Goal: Information Seeking & Learning: Learn about a topic

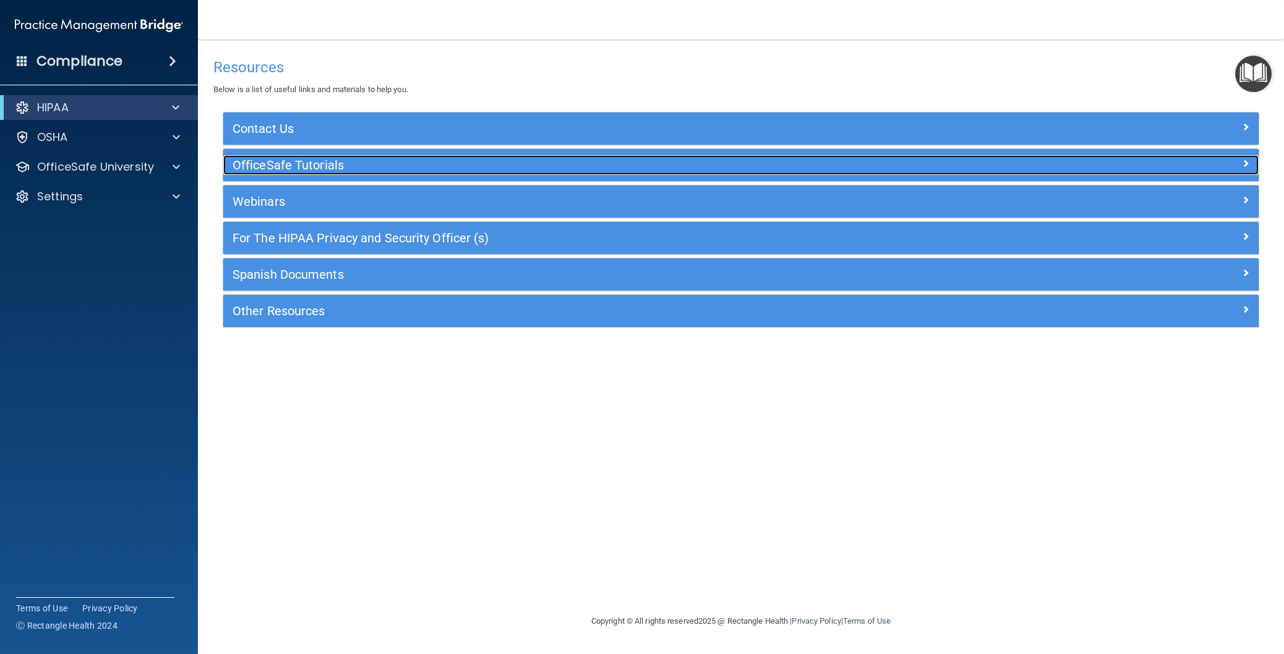
click at [348, 166] on h5 "OfficeSafe Tutorials" at bounding box center [612, 165] width 758 height 14
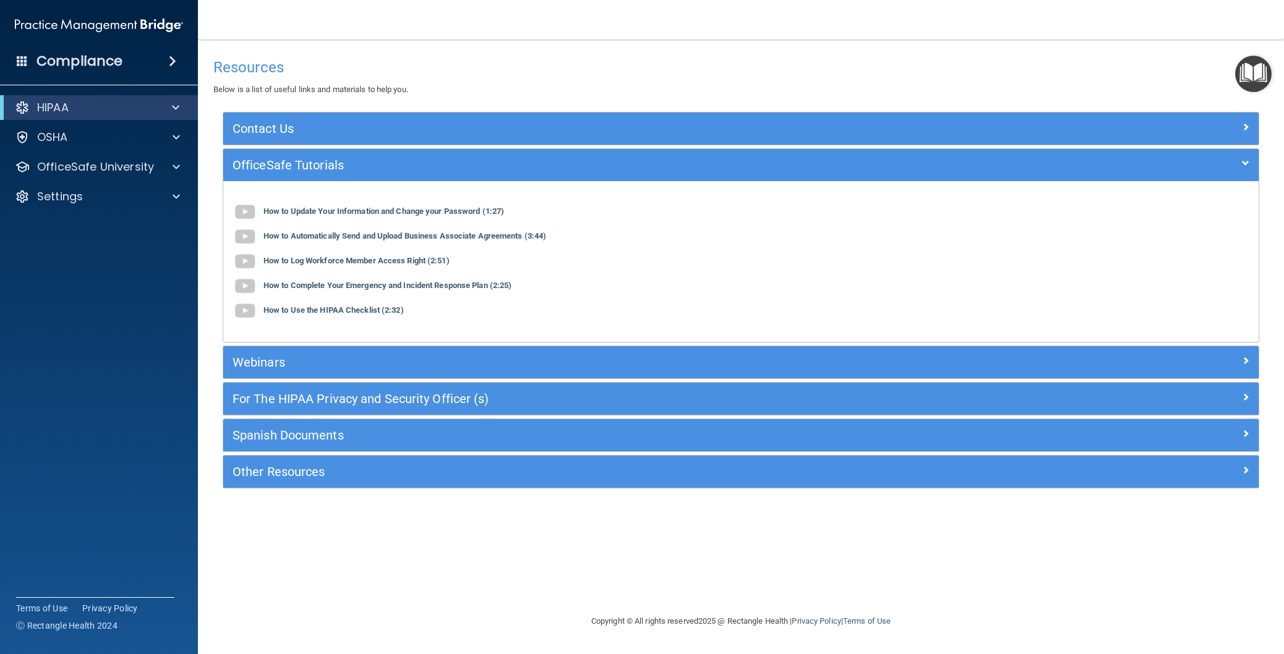
click at [335, 217] on div "How to Update Your Information and Change your Password (1:27)" at bounding box center [741, 212] width 1017 height 25
click at [336, 213] on b "How to Update Your Information and Change your Password (1:27)" at bounding box center [383, 211] width 241 height 9
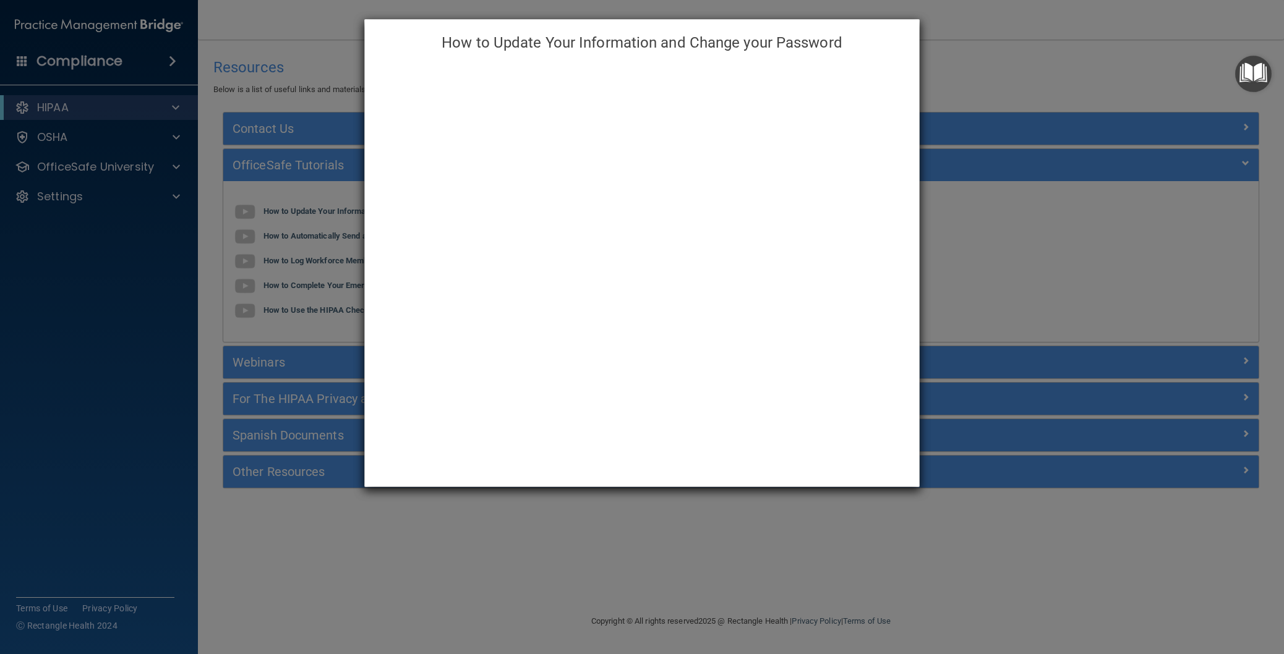
click at [1038, 64] on div "How to Update Your Information and Change your Password" at bounding box center [642, 327] width 1284 height 654
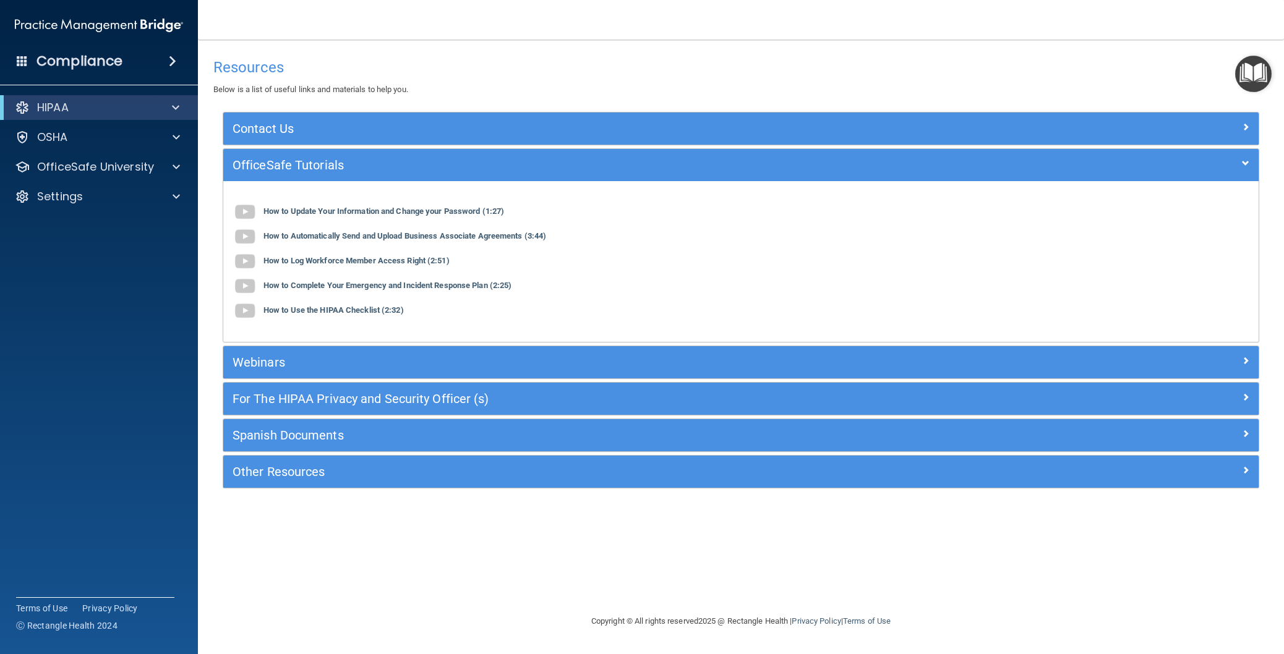
click at [171, 59] on span at bounding box center [172, 61] width 7 height 15
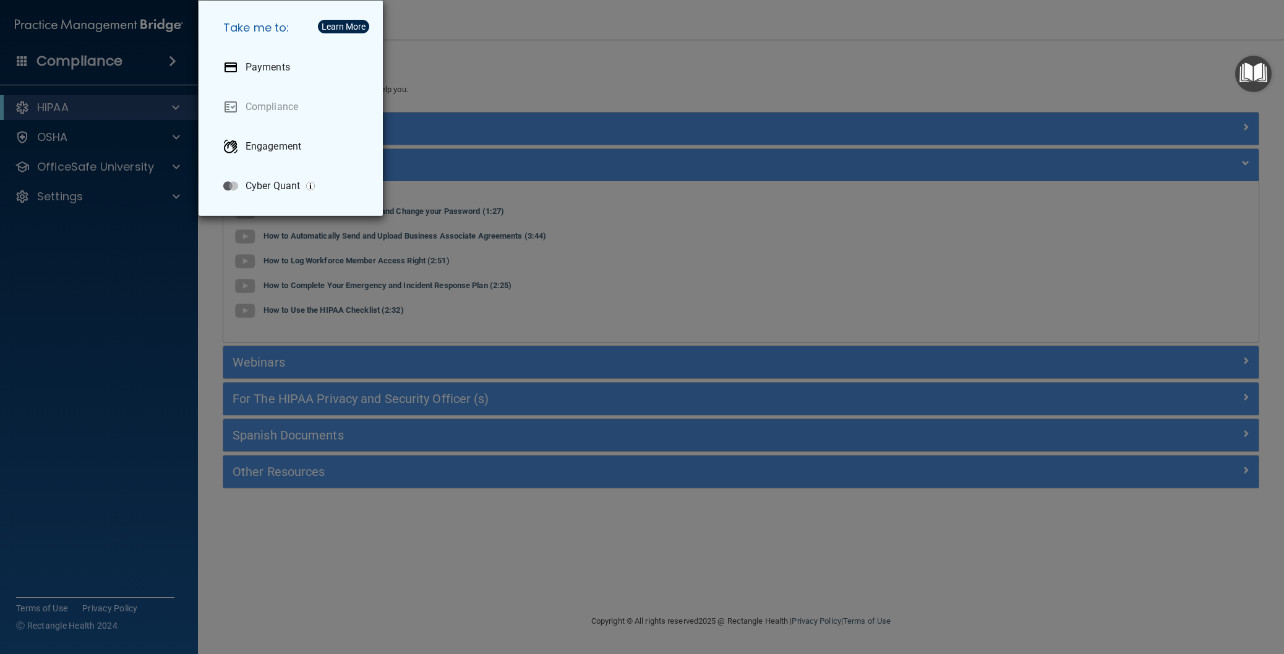
click at [478, 117] on div "Take me to: Payments Compliance Engagement Cyber Quant" at bounding box center [642, 327] width 1284 height 654
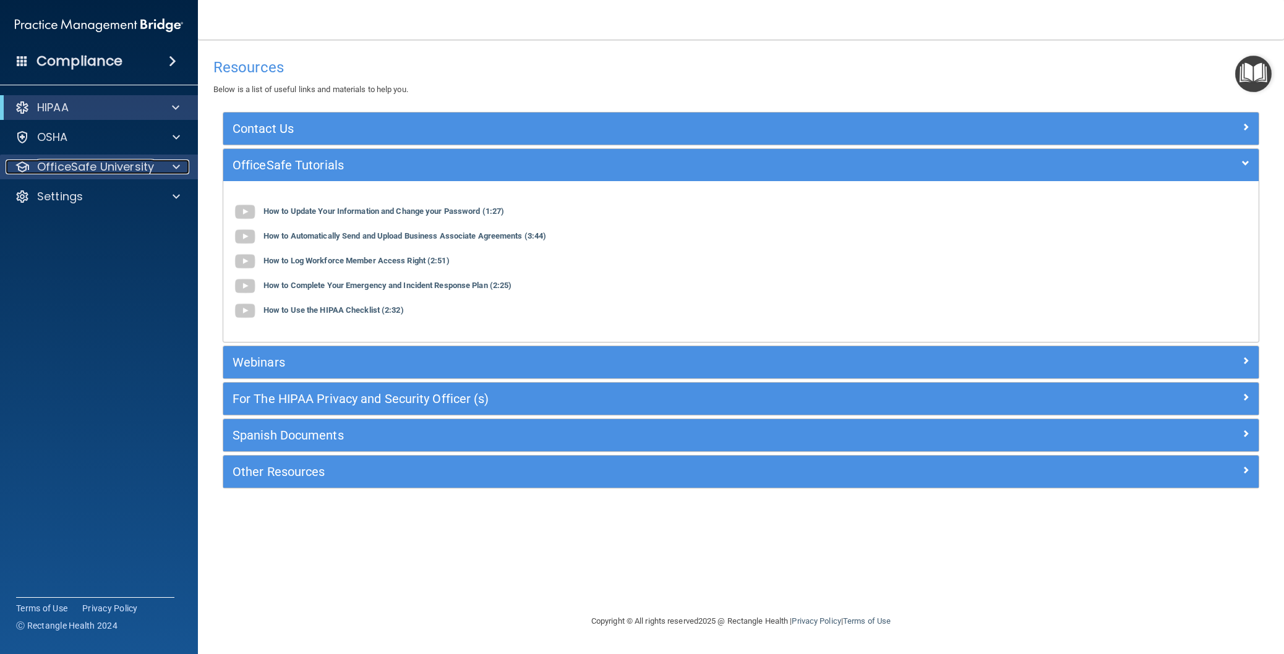
click at [144, 168] on p "OfficeSafe University" at bounding box center [95, 167] width 117 height 15
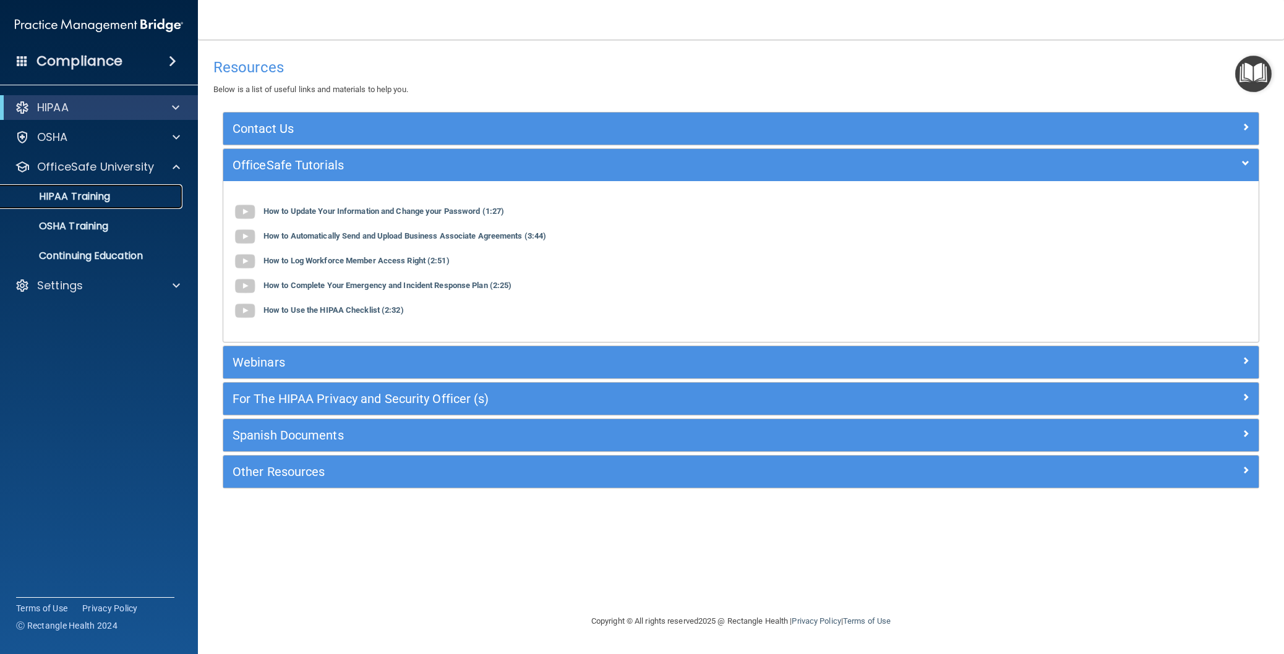
click at [93, 197] on p "HIPAA Training" at bounding box center [59, 196] width 102 height 12
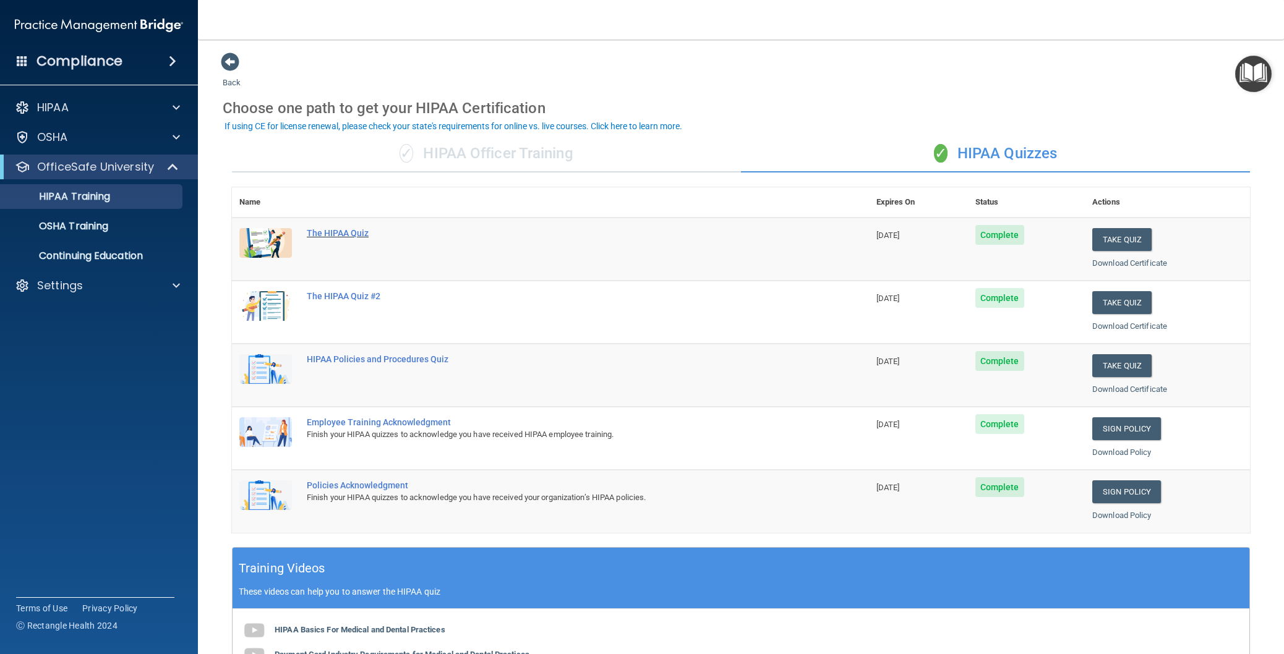
click at [356, 229] on div "The HIPAA Quiz" at bounding box center [557, 233] width 500 height 10
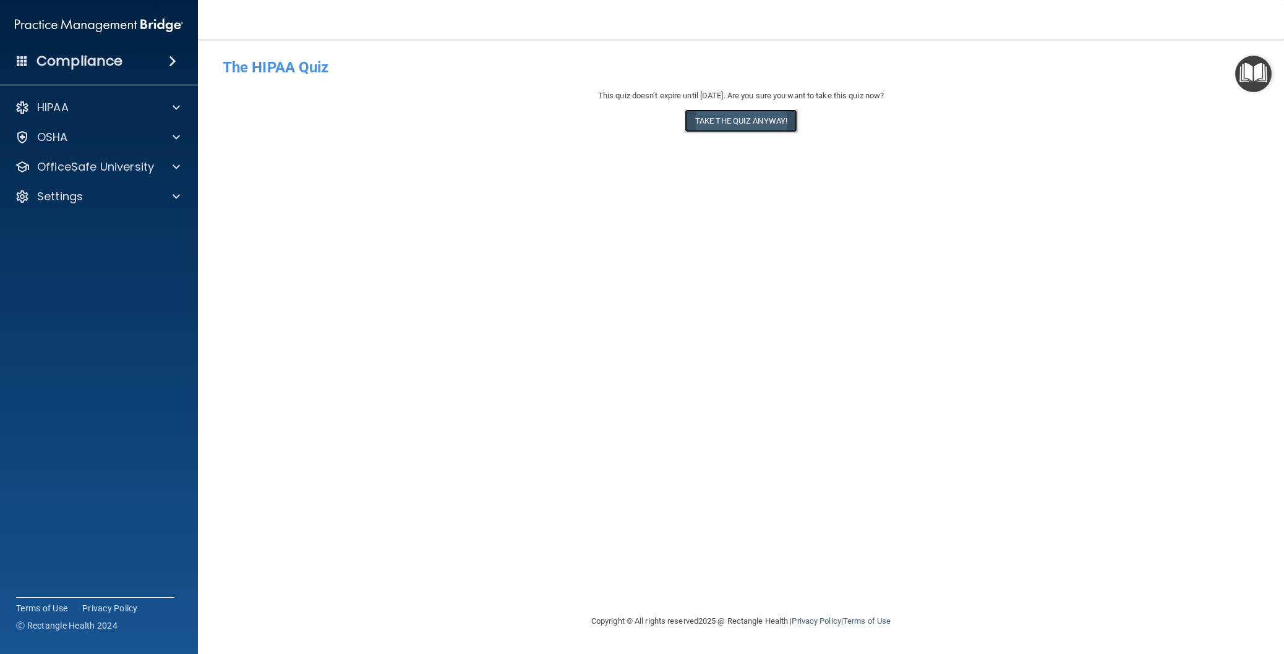
click at [744, 125] on button "Take the quiz anyway!" at bounding box center [741, 120] width 113 height 23
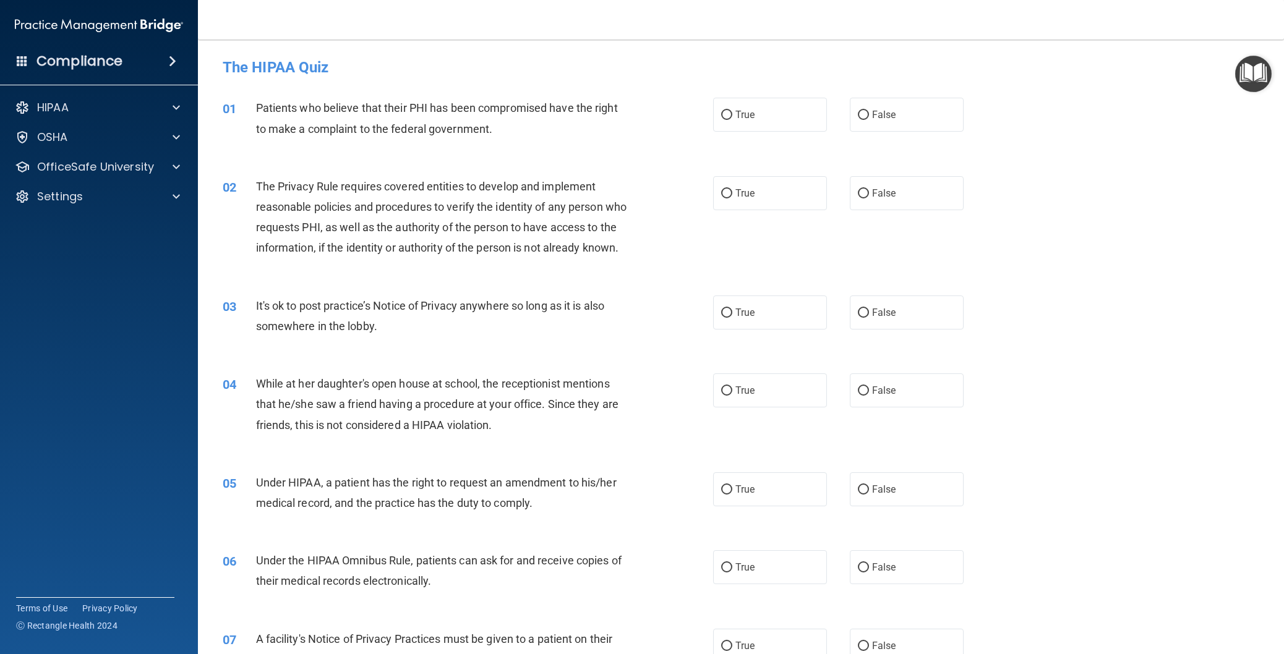
click at [744, 125] on label "True" at bounding box center [770, 115] width 114 height 34
click at [732, 120] on input "True" at bounding box center [726, 115] width 11 height 9
radio input "true"
click at [733, 200] on label "True" at bounding box center [770, 193] width 114 height 34
click at [732, 199] on input "True" at bounding box center [726, 193] width 11 height 9
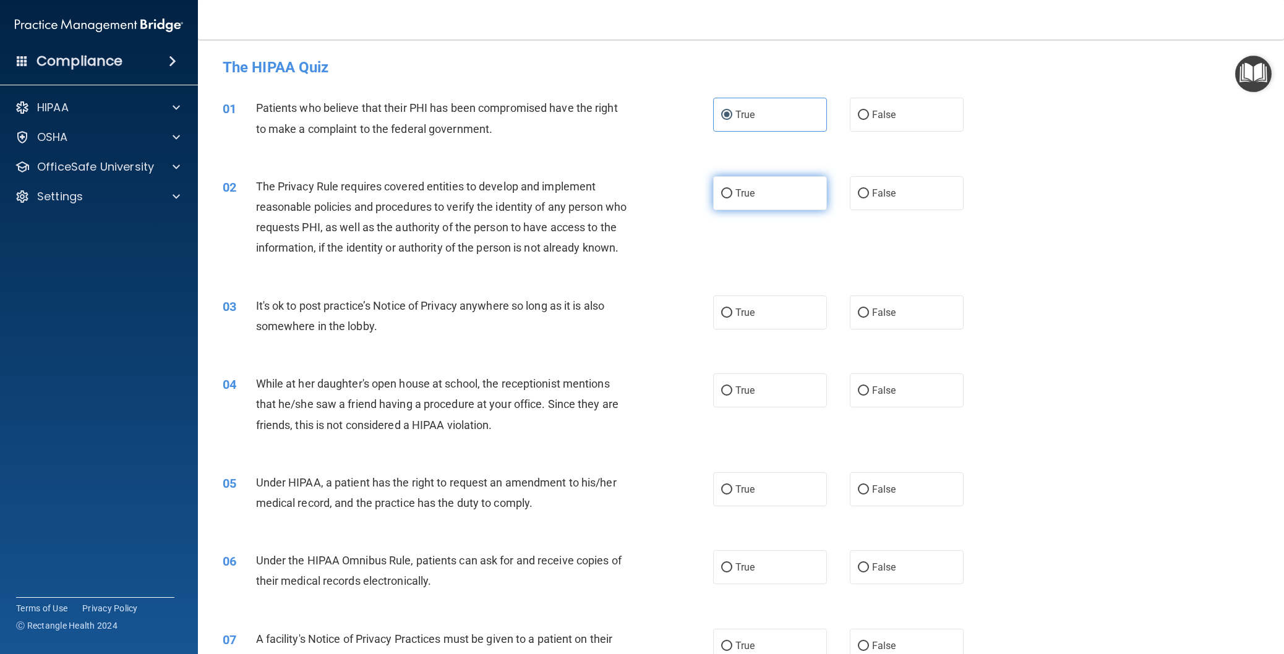
radio input "true"
click at [770, 330] on label "True" at bounding box center [770, 313] width 114 height 34
click at [732, 318] on input "True" at bounding box center [726, 313] width 11 height 9
radio input "true"
click at [902, 330] on label "False" at bounding box center [907, 313] width 114 height 34
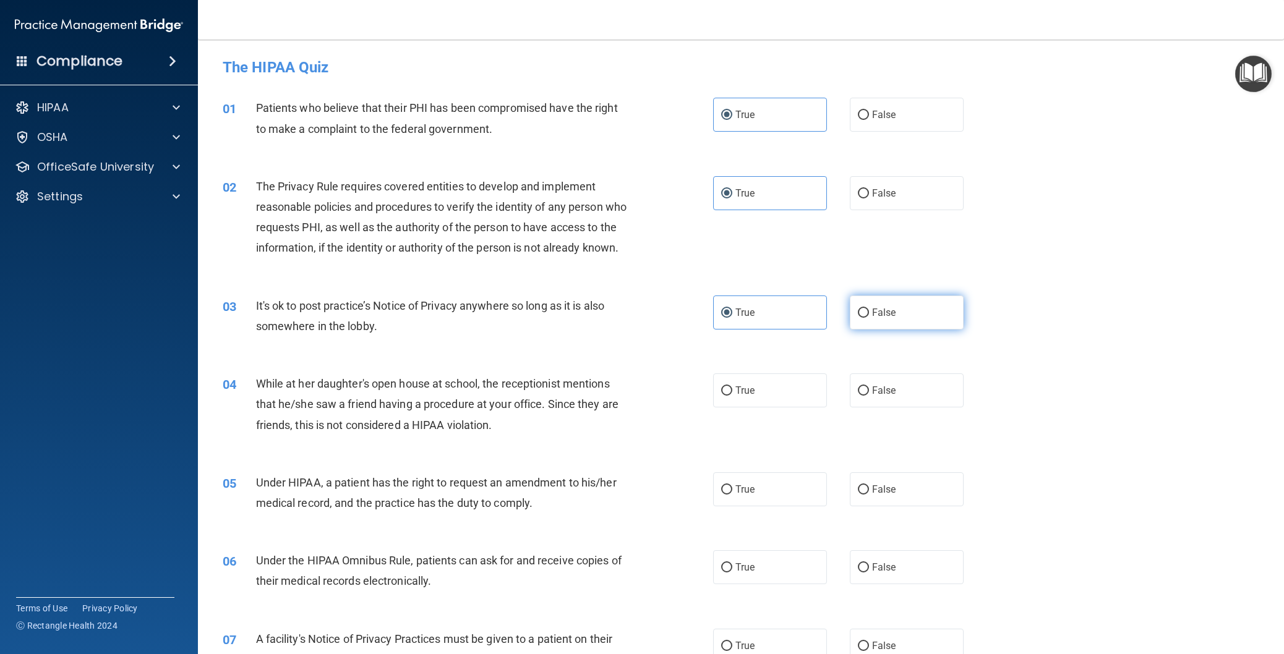
click at [869, 318] on input "False" at bounding box center [863, 313] width 11 height 9
radio input "true"
radio input "false"
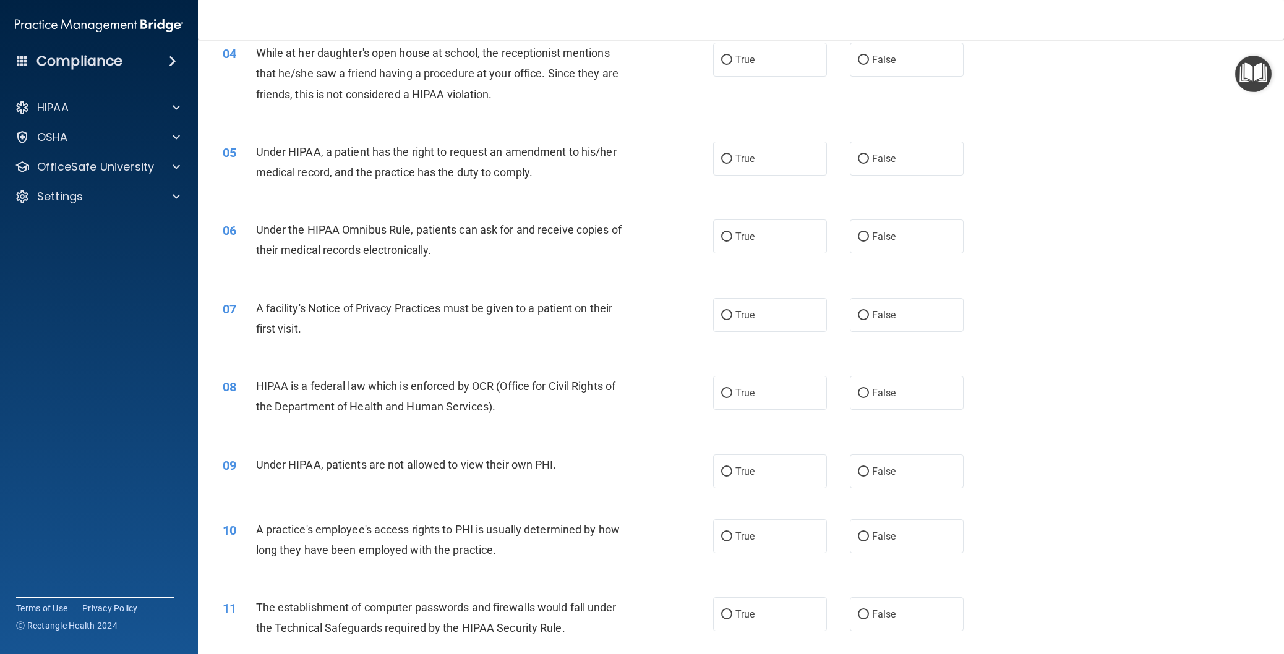
scroll to position [309, 0]
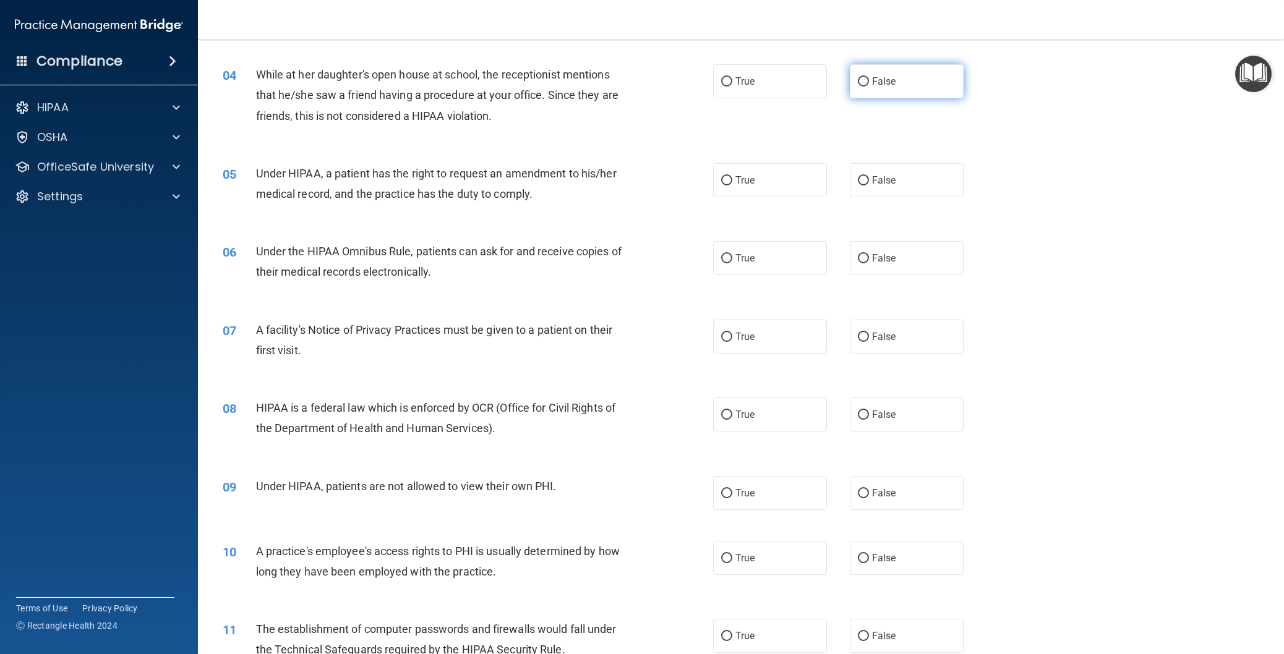
click at [859, 87] on input "False" at bounding box center [863, 81] width 11 height 9
radio input "true"
click at [909, 197] on label "False" at bounding box center [907, 180] width 114 height 34
click at [869, 186] on input "False" at bounding box center [863, 180] width 11 height 9
radio input "true"
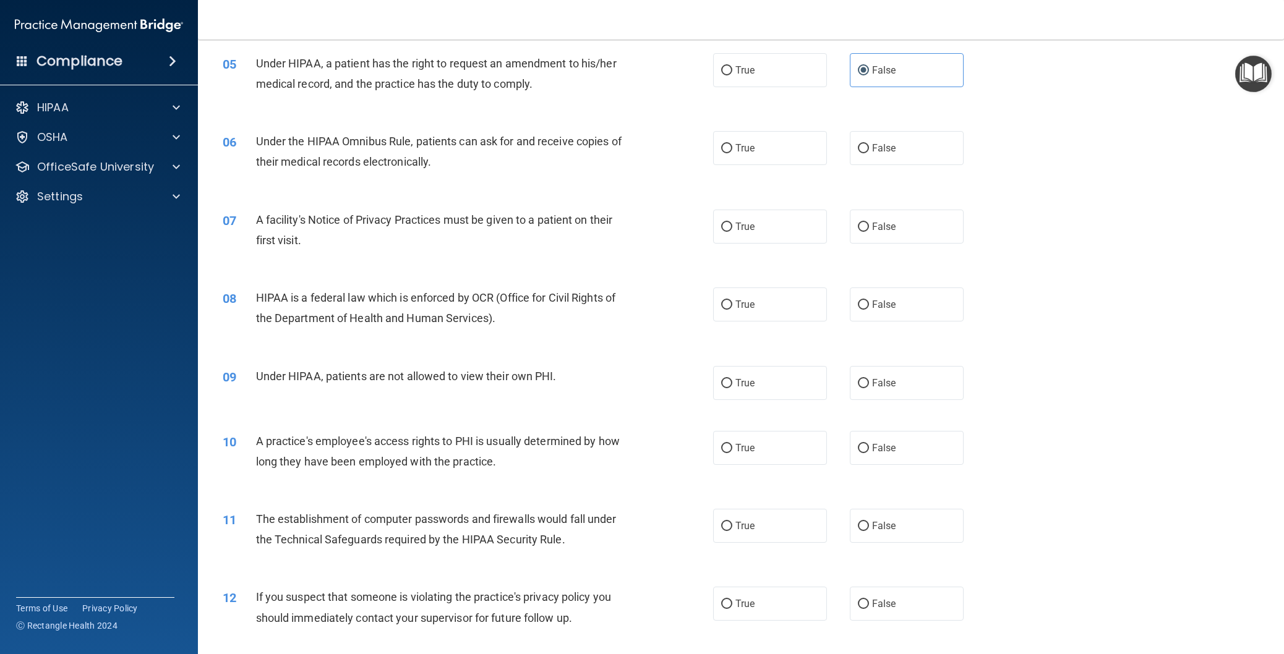
scroll to position [433, 0]
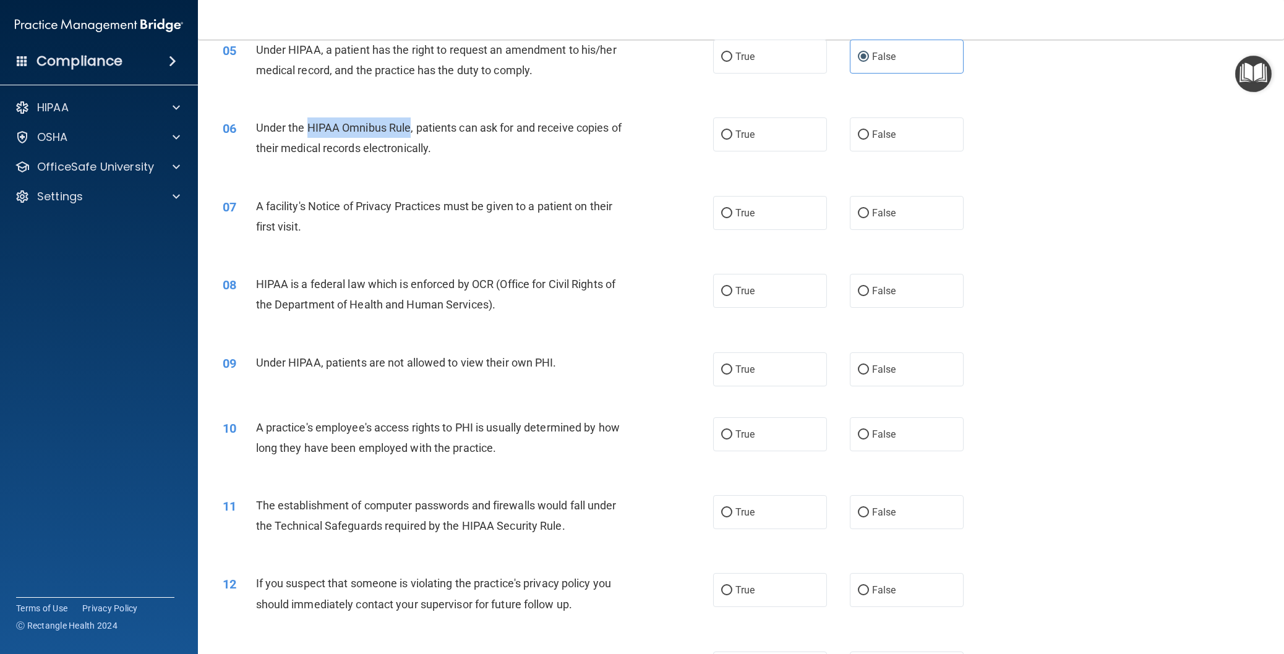
drag, startPoint x: 307, startPoint y: 145, endPoint x: 412, endPoint y: 148, distance: 105.2
click at [412, 148] on span "Under the HIPAA Omnibus Rule, patients can ask for and receive copies of their …" at bounding box center [438, 137] width 365 height 33
copy span "HIPAA Omnibus Rule"
click at [605, 154] on span "Under the HIPAA Omnibus Rule, patients can ask for and receive copies of their …" at bounding box center [438, 137] width 365 height 33
click at [763, 152] on label "True" at bounding box center [770, 135] width 114 height 34
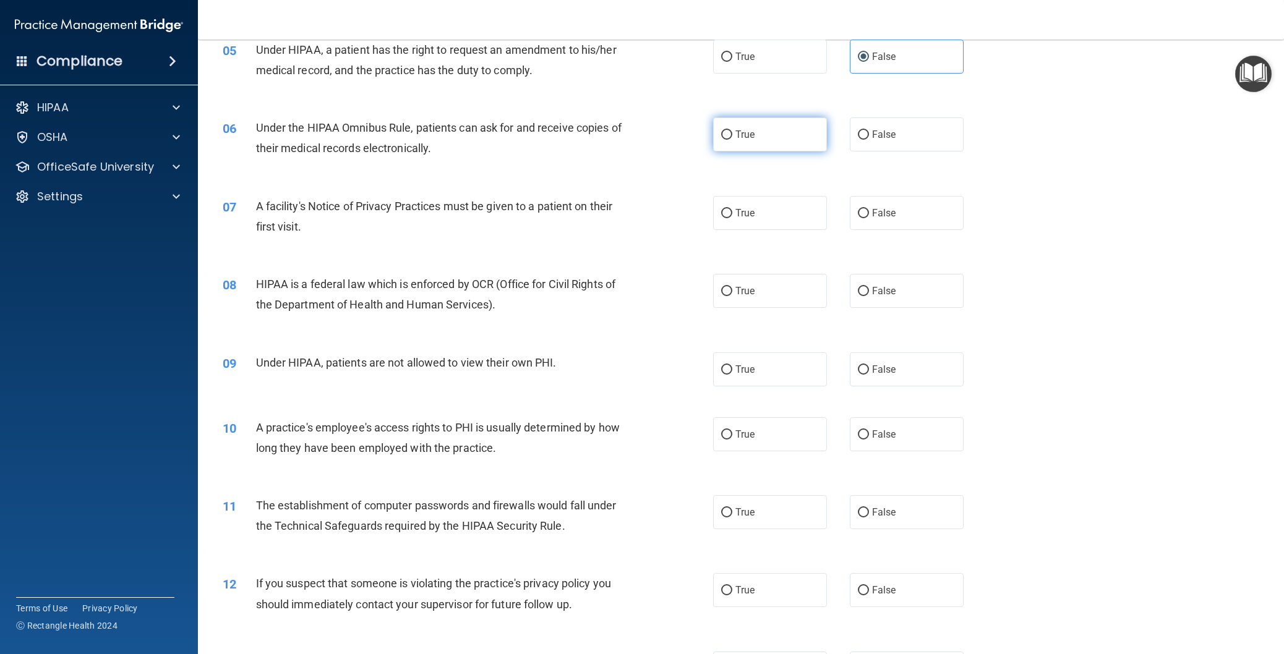
click at [732, 140] on input "True" at bounding box center [726, 134] width 11 height 9
radio input "true"
click at [765, 230] on label "True" at bounding box center [770, 213] width 114 height 34
click at [732, 218] on input "True" at bounding box center [726, 213] width 11 height 9
radio input "true"
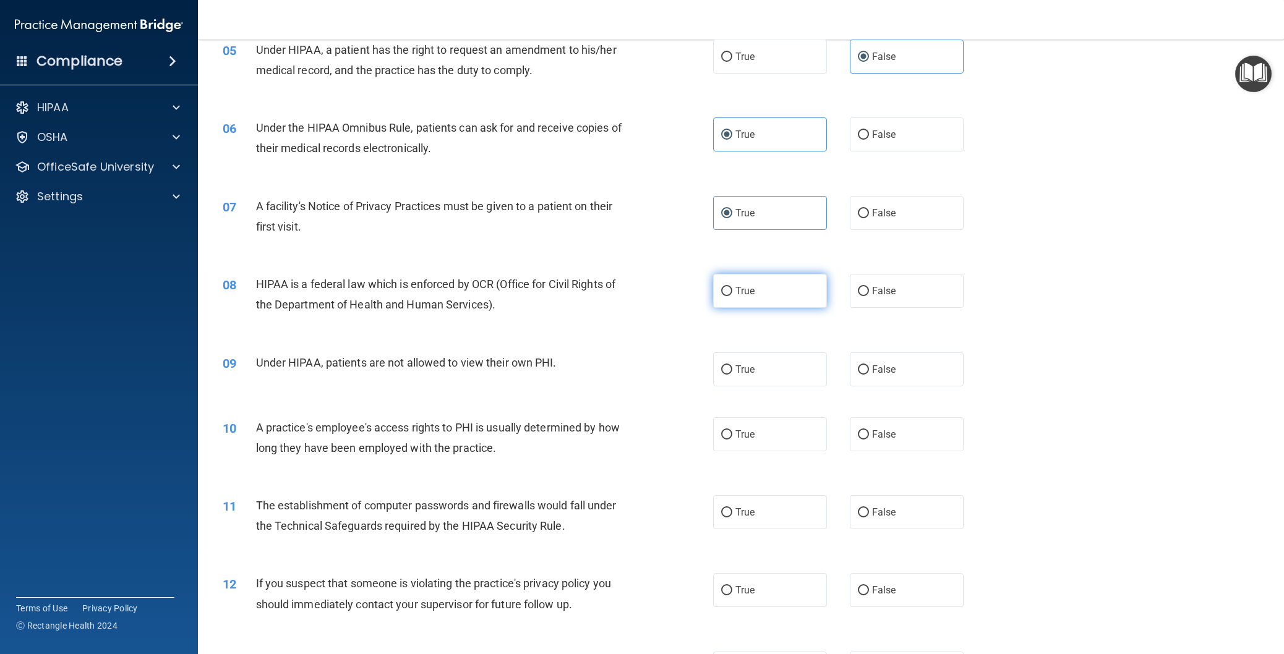
click at [738, 297] on span "True" at bounding box center [744, 291] width 19 height 12
click at [732, 296] on input "True" at bounding box center [726, 291] width 11 height 9
radio input "true"
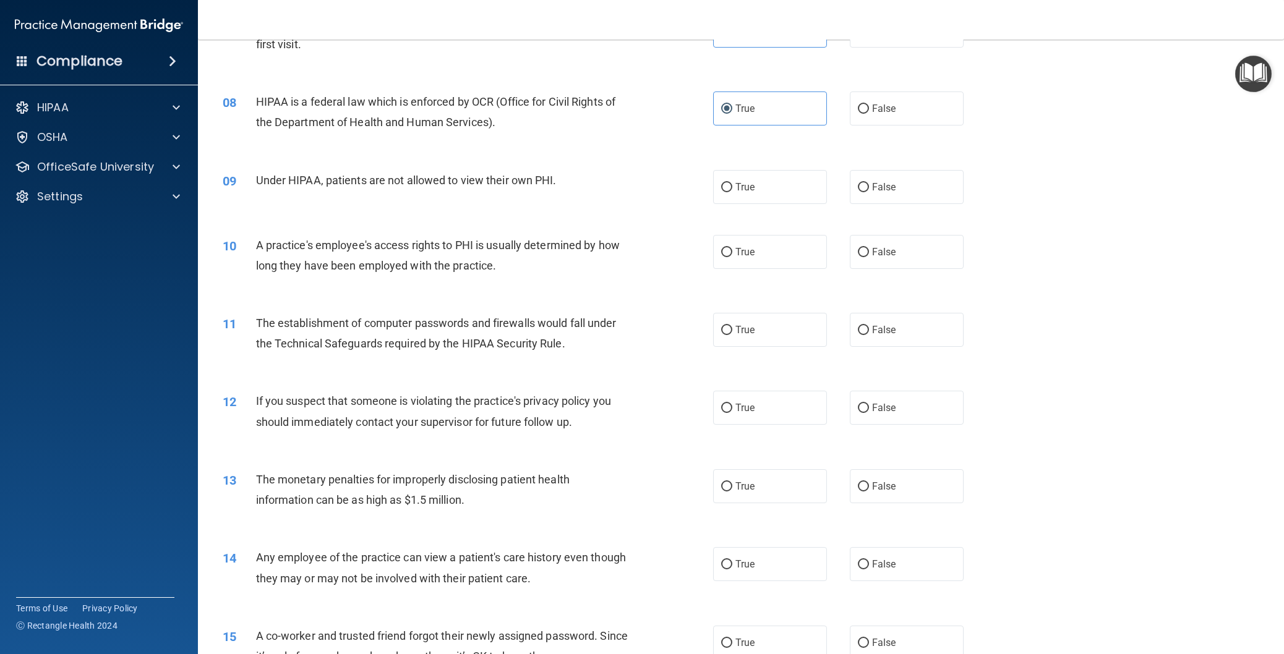
scroll to position [680, 0]
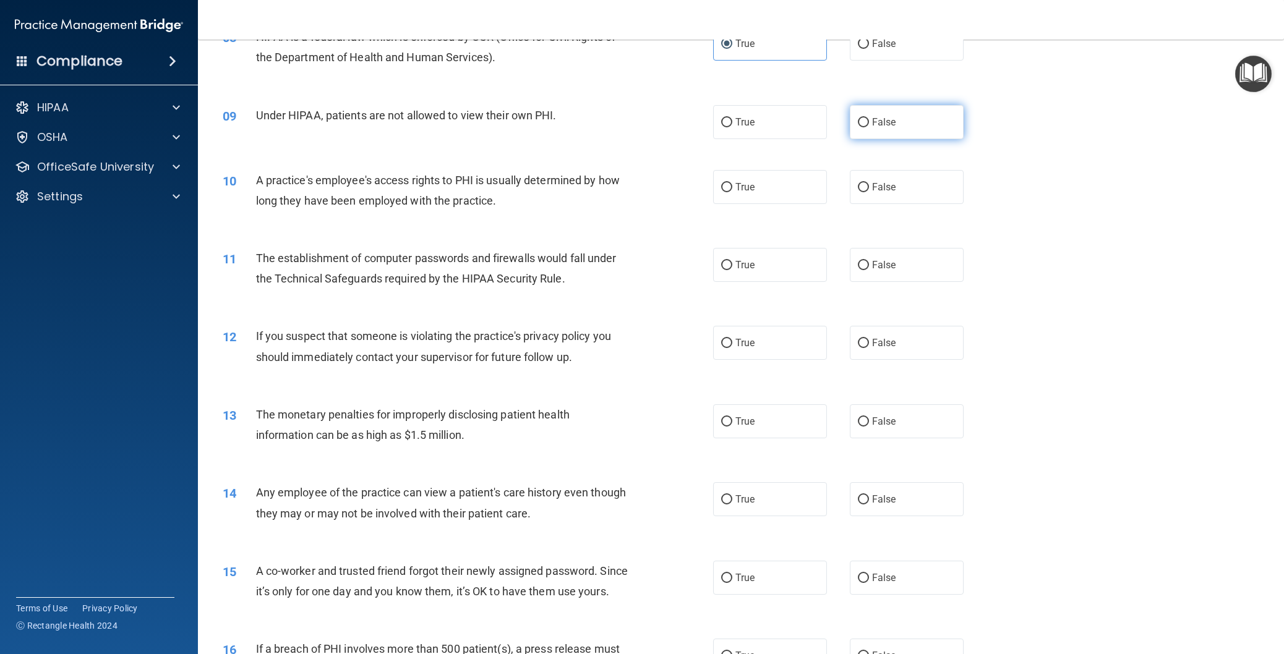
click at [884, 139] on label "False" at bounding box center [907, 122] width 114 height 34
click at [869, 127] on input "False" at bounding box center [863, 122] width 11 height 9
radio input "true"
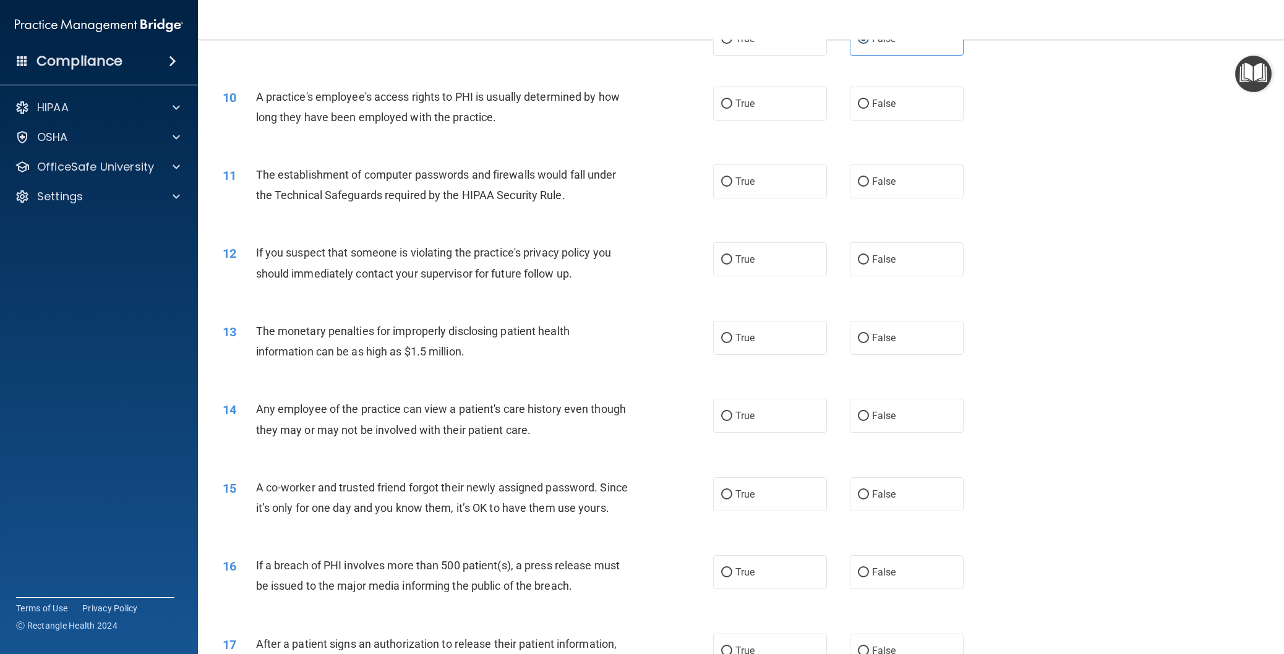
scroll to position [742, 0]
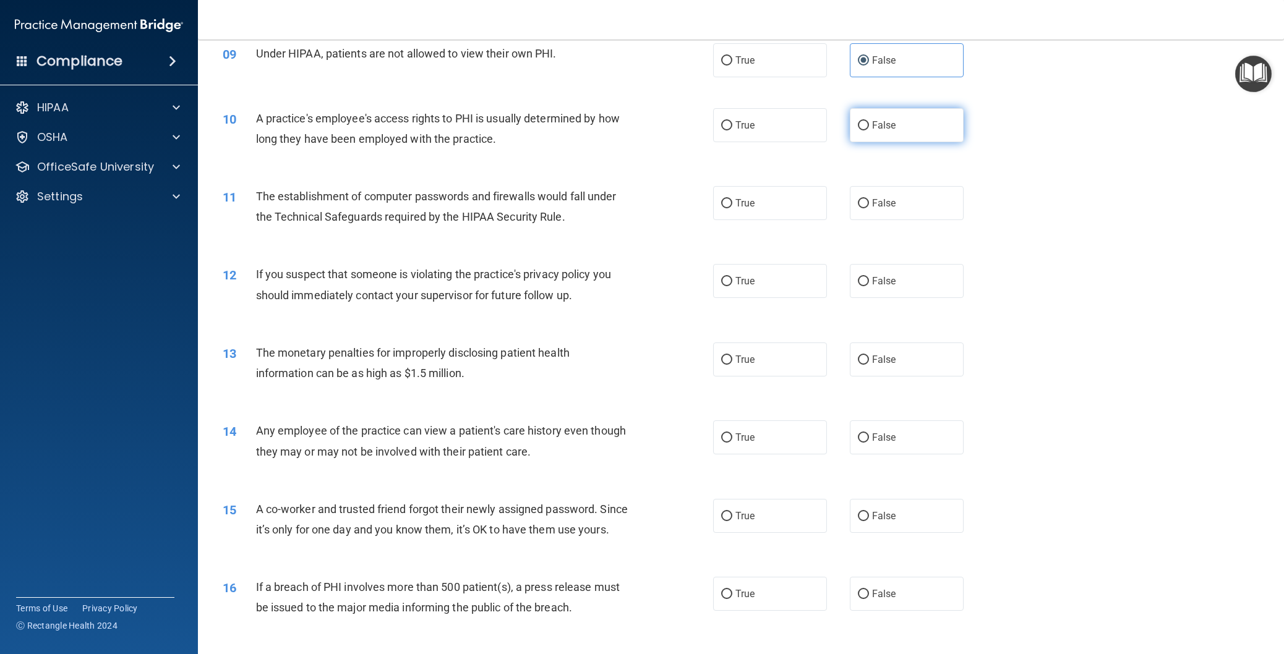
click at [894, 139] on label "False" at bounding box center [907, 125] width 114 height 34
click at [869, 130] on input "False" at bounding box center [863, 125] width 11 height 9
radio input "true"
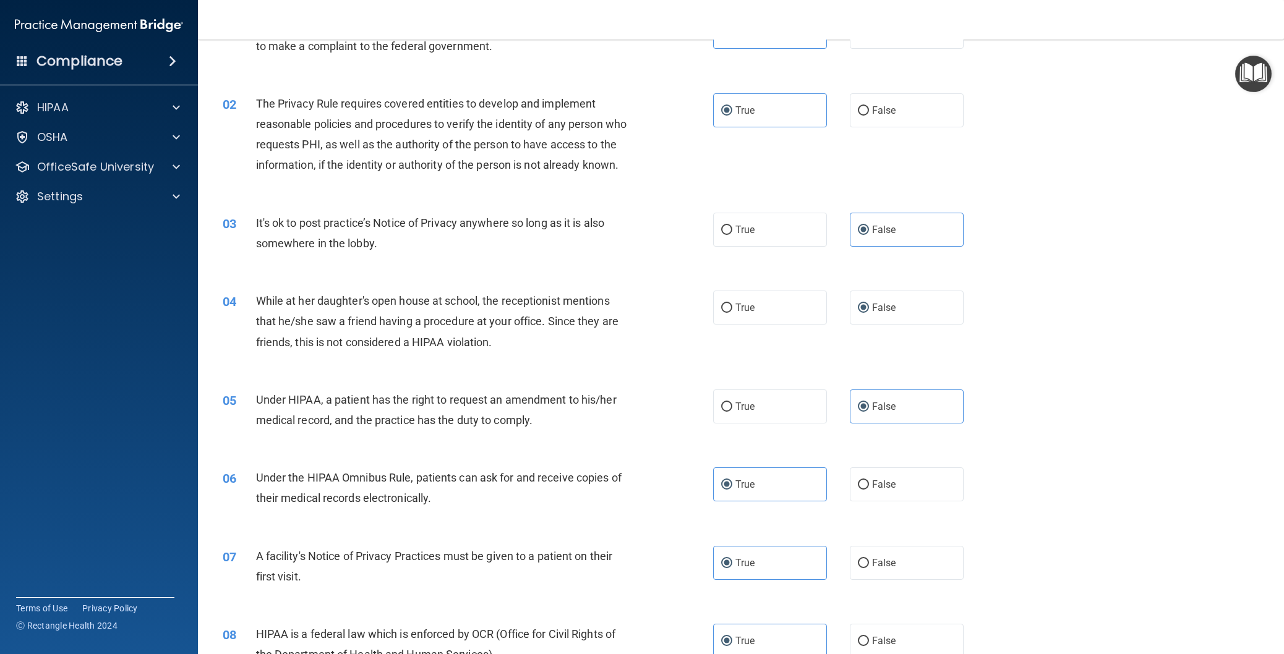
scroll to position [0, 0]
